Goal: Task Accomplishment & Management: Manage account settings

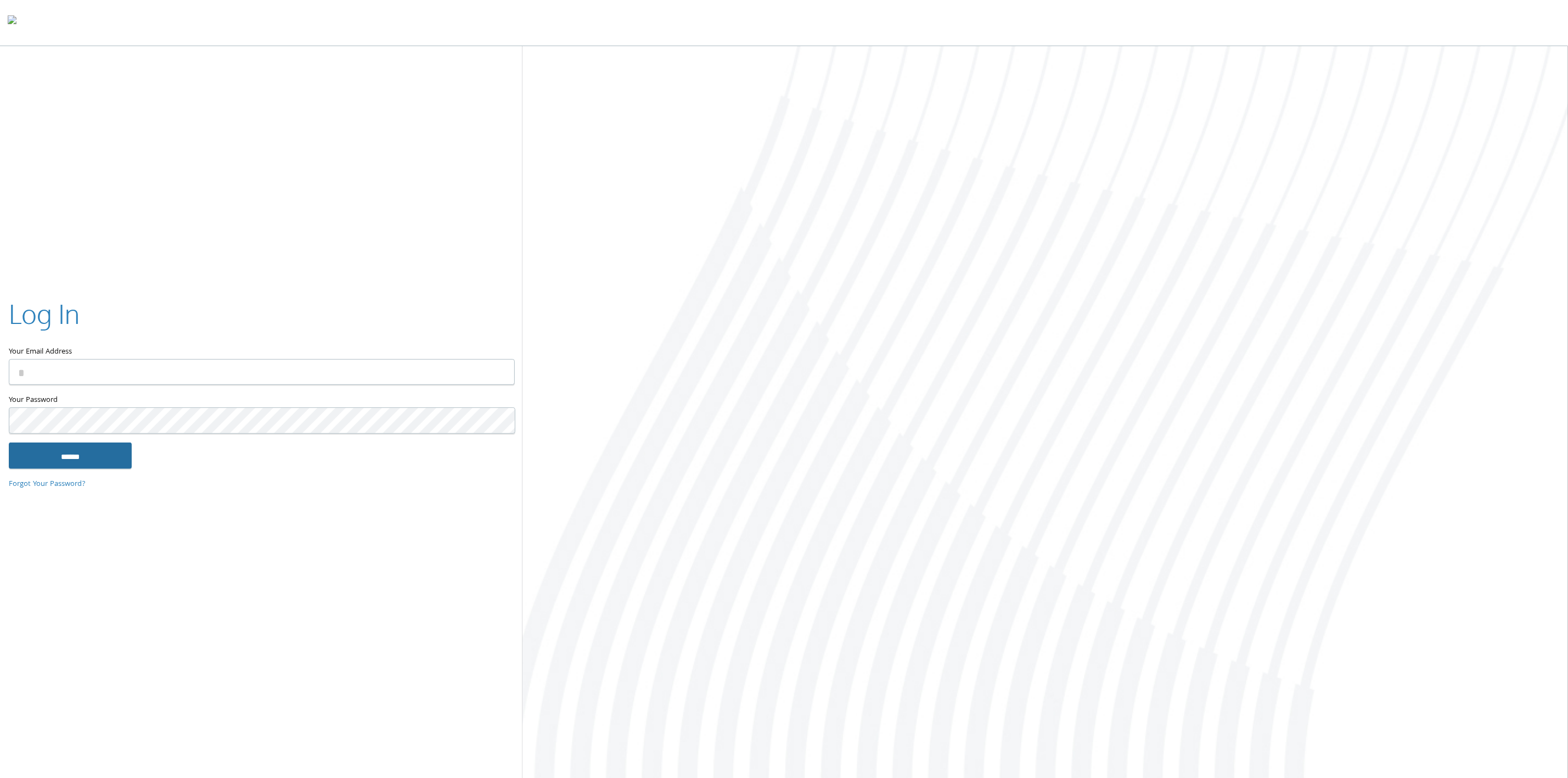
type input "**********"
click at [119, 460] on input "******" at bounding box center [70, 455] width 123 height 26
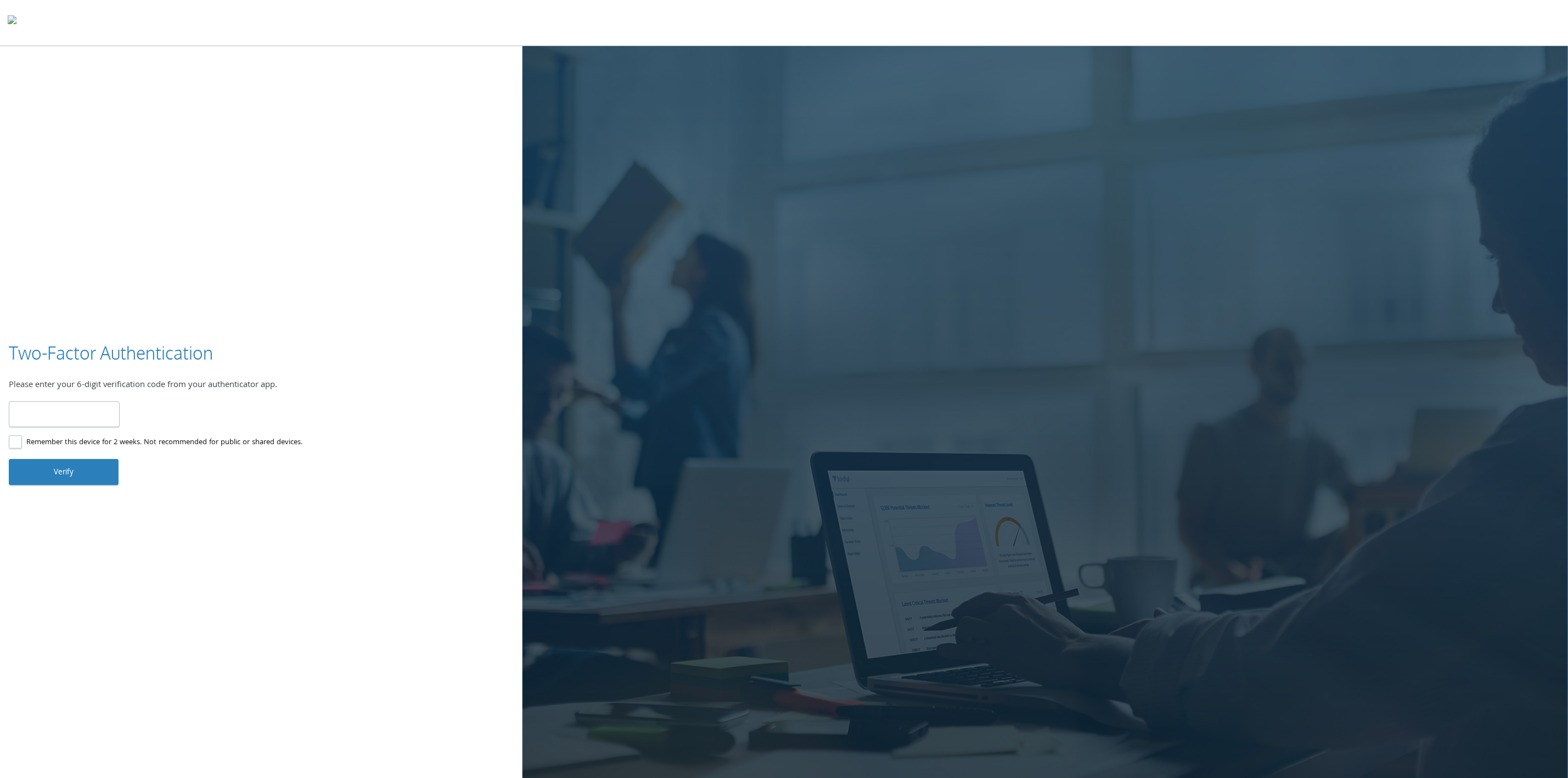
click at [84, 413] on input "number" at bounding box center [64, 414] width 111 height 26
type input "******"
